Goal: Task Accomplishment & Management: Manage account settings

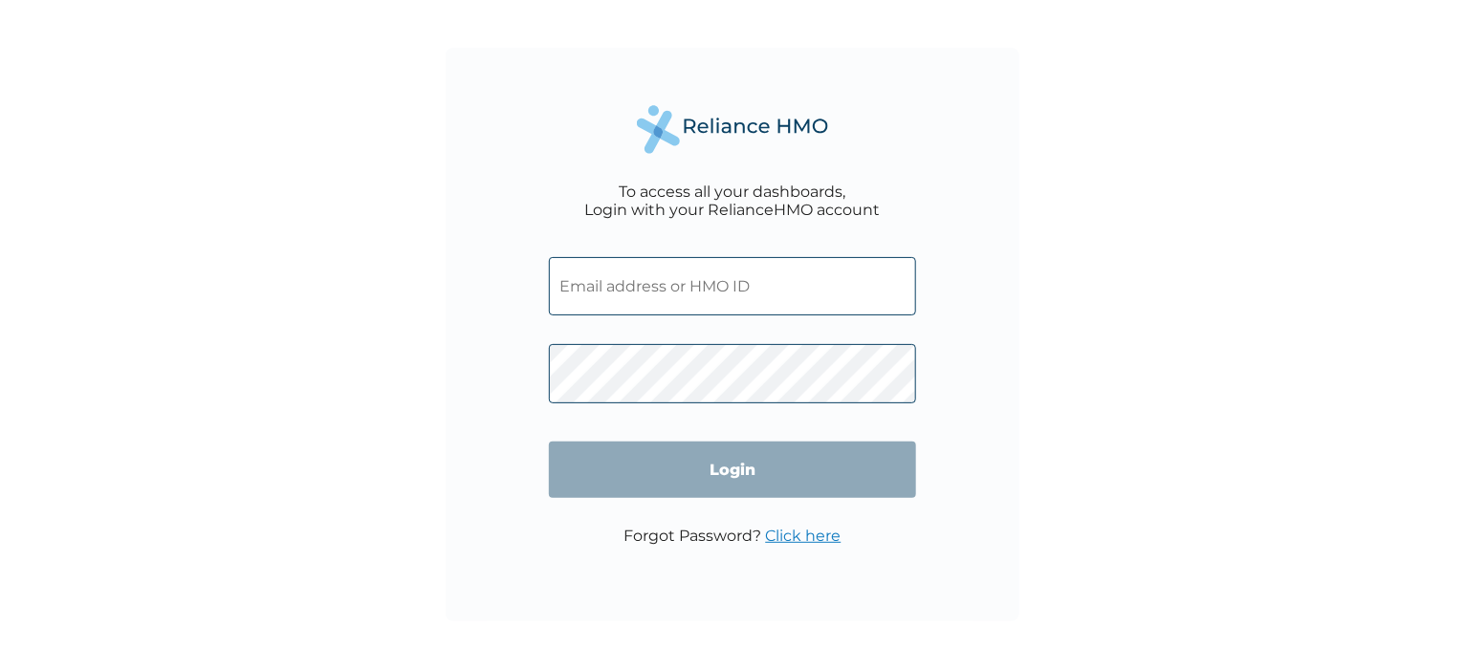
type input "PNO/10027/A"
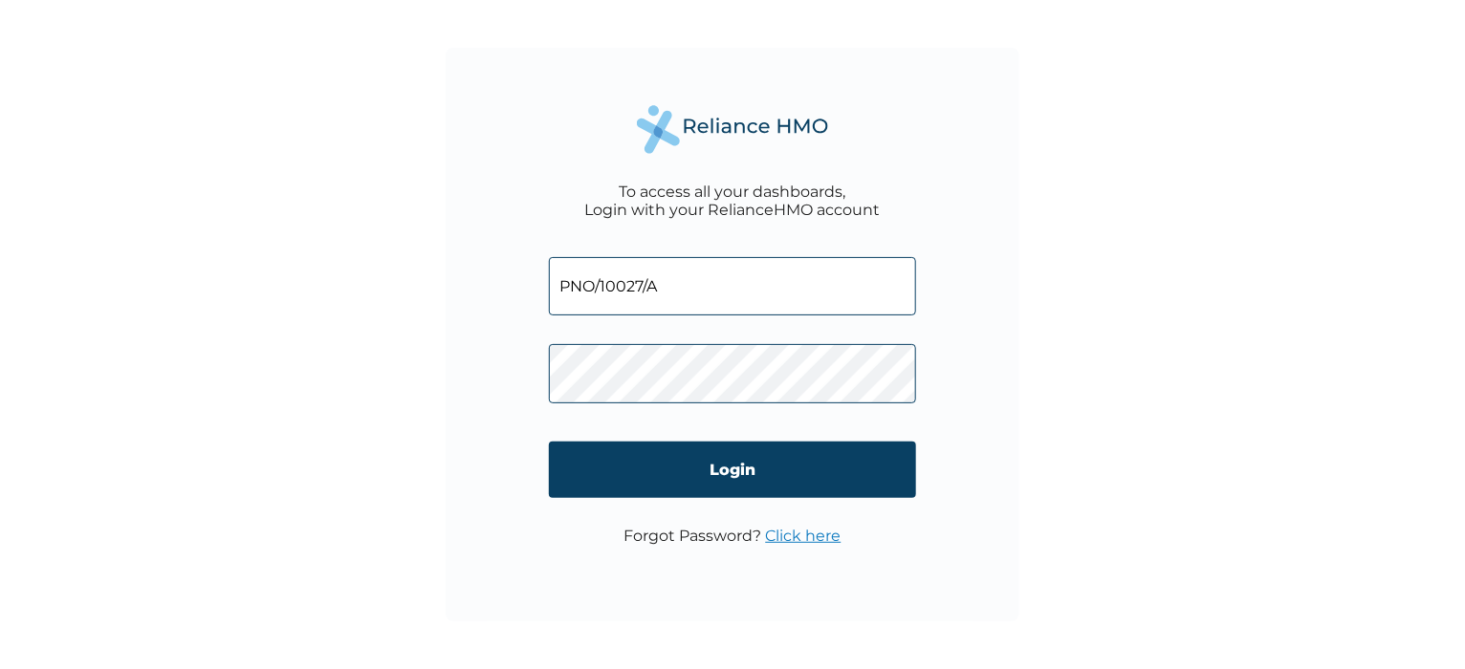
click input "Login" at bounding box center [732, 470] width 367 height 56
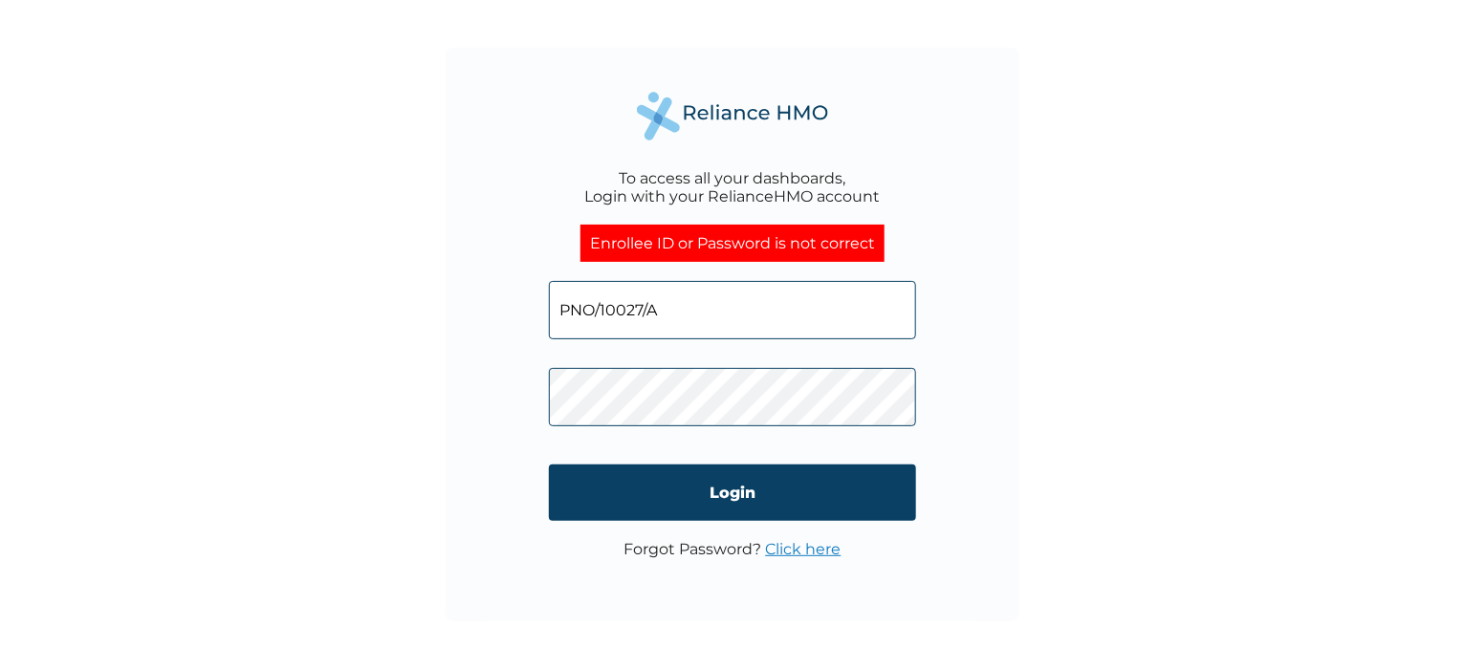
click at [1231, 98] on div "To access all your dashboards, Login with your RelianceHMO account Enrollee ID …" at bounding box center [732, 334] width 1465 height 669
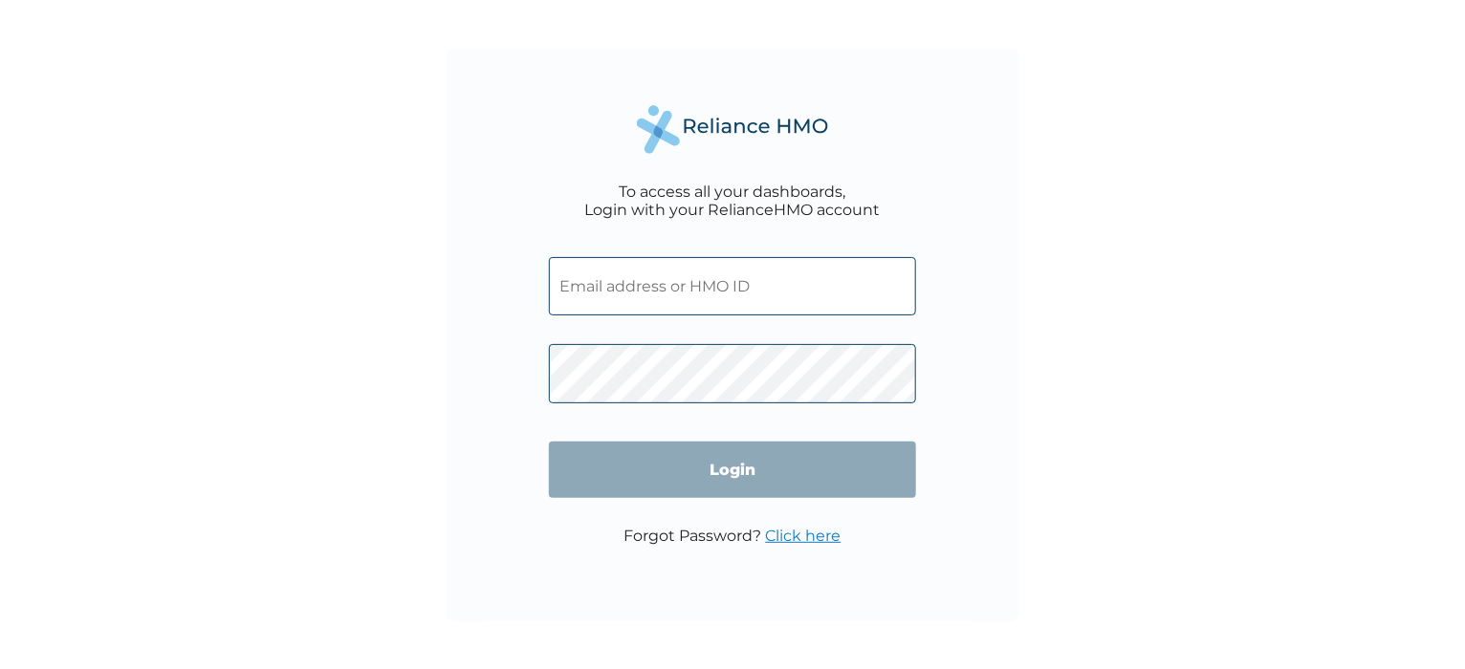
click at [700, 280] on input "text" at bounding box center [732, 286] width 367 height 58
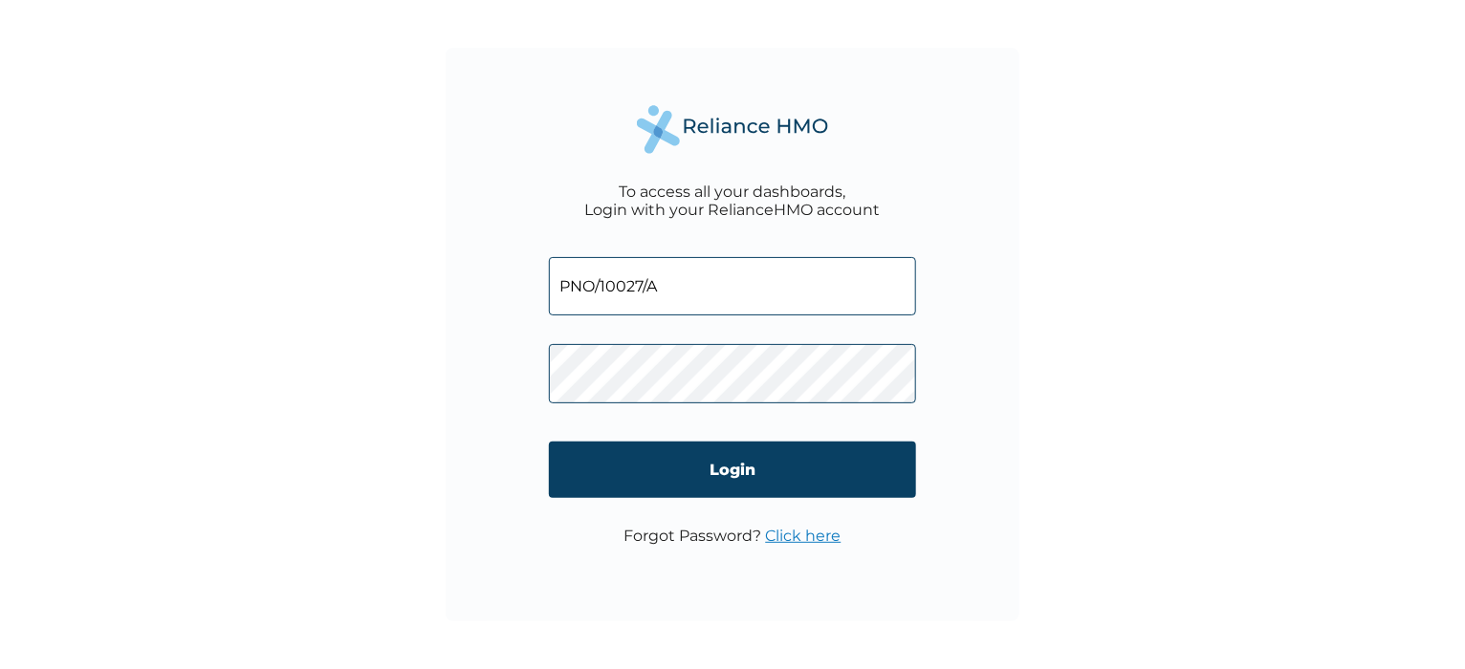
click at [731, 288] on input "PNO/10027/A" at bounding box center [732, 286] width 367 height 58
type input "PNO/10027/A"
click input "Login" at bounding box center [732, 470] width 367 height 56
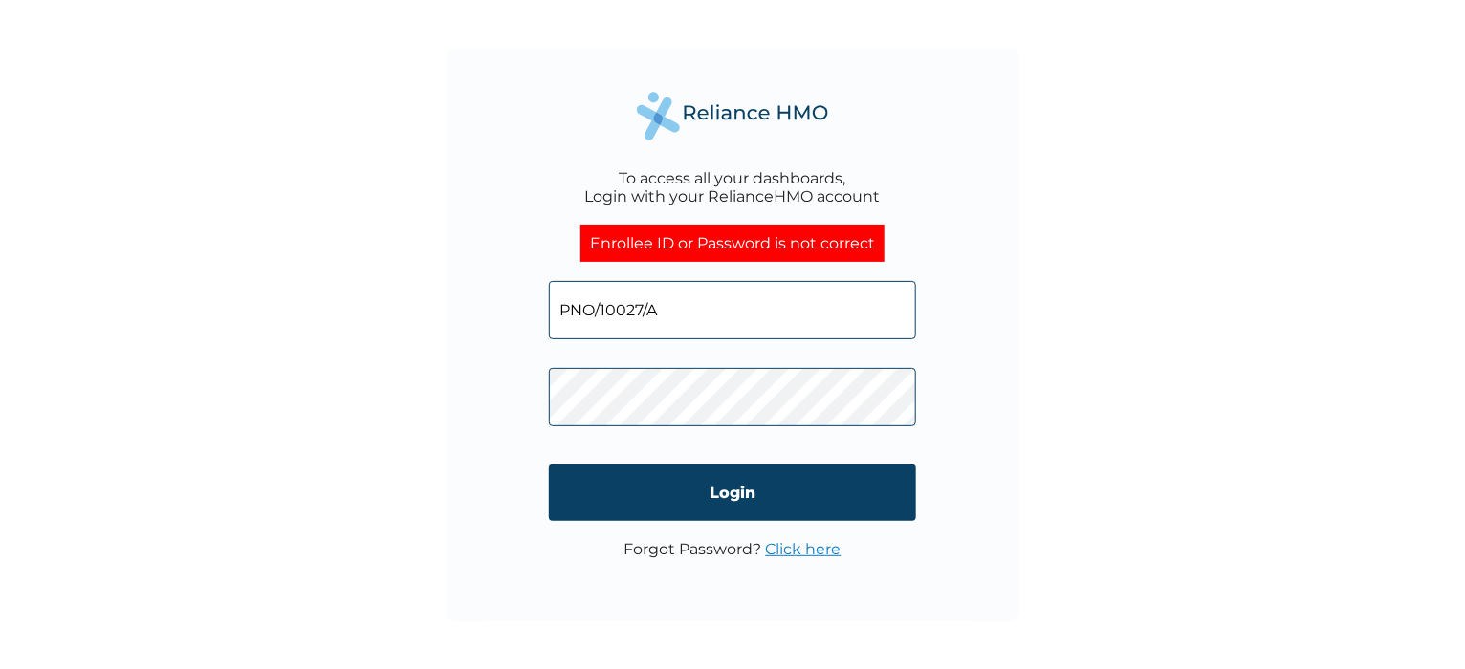
click input "Login" at bounding box center [732, 493] width 367 height 56
click at [668, 308] on input "PNO/10027/A" at bounding box center [732, 310] width 367 height 58
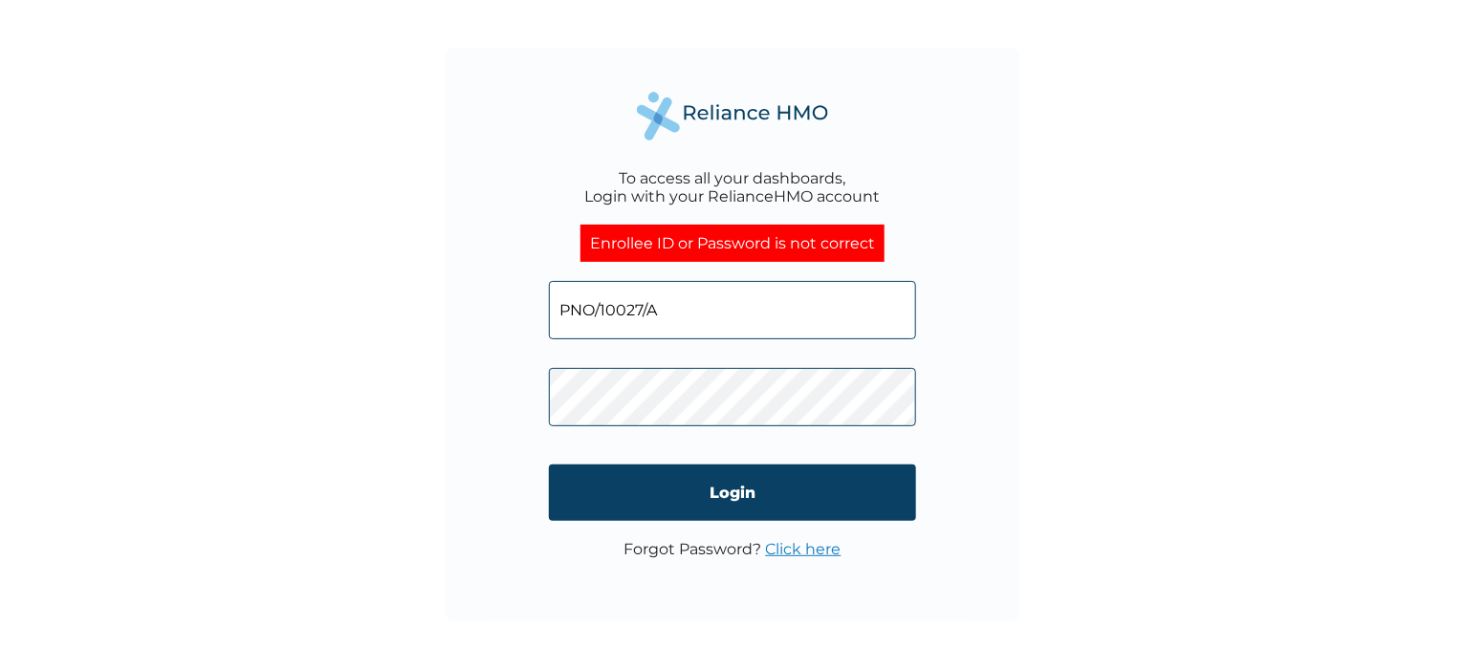
click at [668, 308] on input "PNO/10027/A" at bounding box center [732, 310] width 367 height 58
paste input "text"
click at [718, 294] on input "PNO/10027/A" at bounding box center [732, 310] width 367 height 58
type input "PNO/10027/A"
click input "Login" at bounding box center [732, 493] width 367 height 56
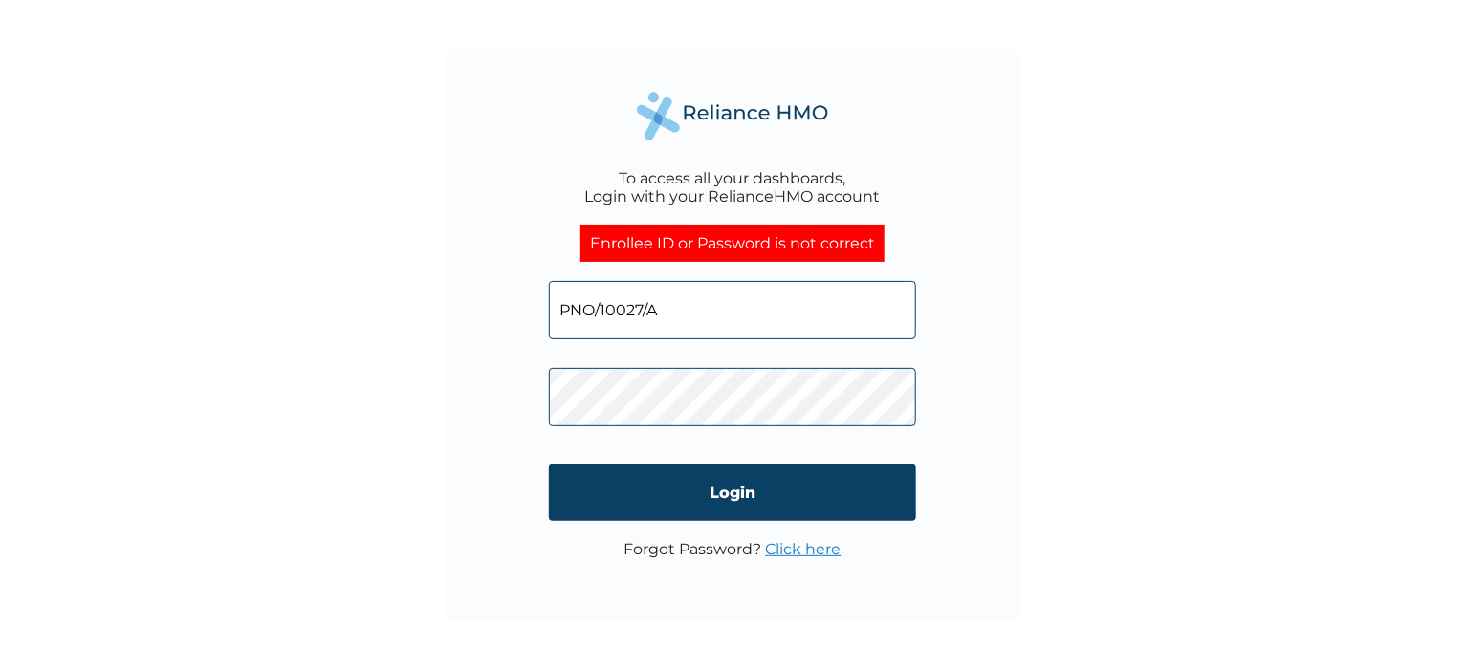
click input "Login" at bounding box center [732, 493] width 367 height 56
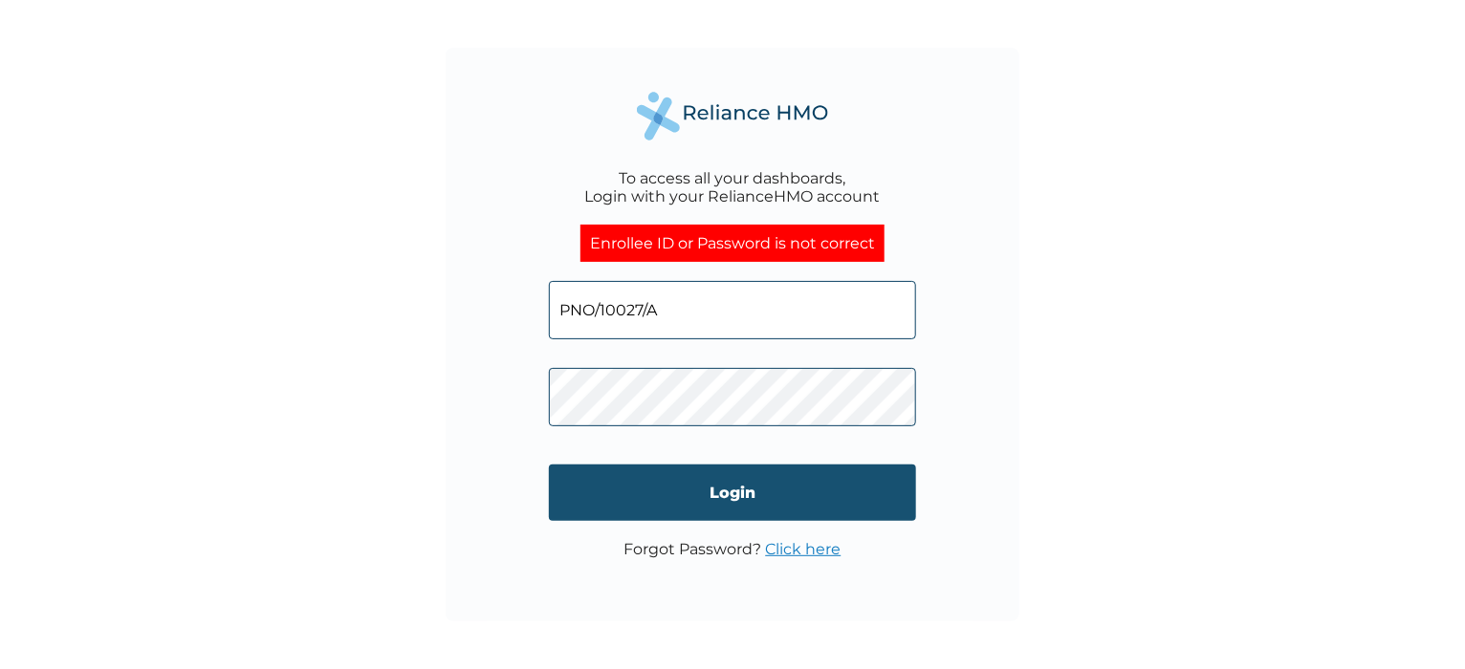
click at [702, 494] on input "Login" at bounding box center [732, 493] width 367 height 56
